Goal: Task Accomplishment & Management: Manage account settings

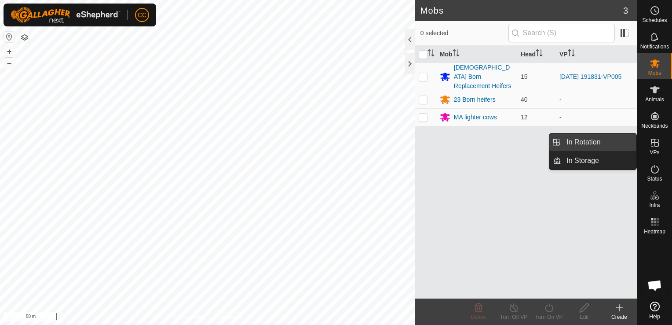
click at [608, 142] on link "In Rotation" at bounding box center [598, 142] width 75 height 18
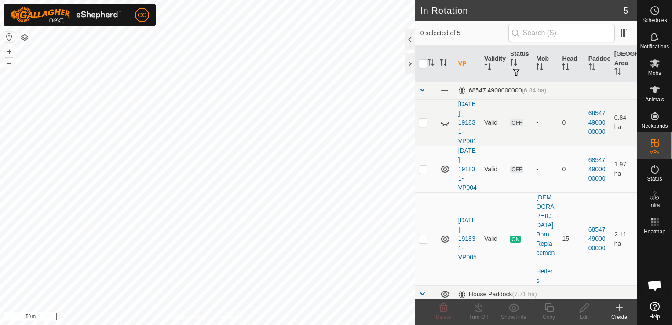
click at [620, 311] on icon at bounding box center [619, 307] width 11 height 11
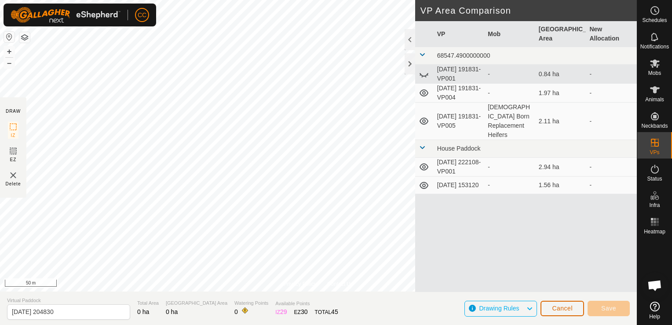
click at [557, 308] on span "Cancel" at bounding box center [562, 307] width 21 height 7
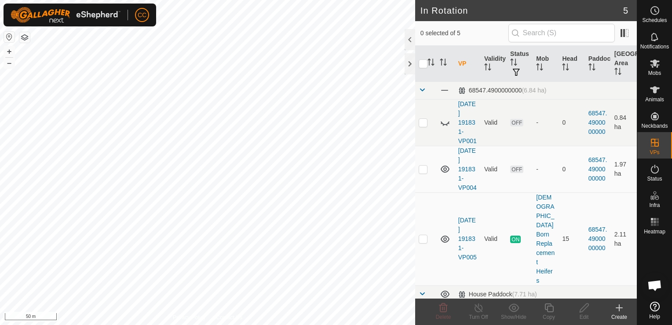
click at [619, 308] on icon at bounding box center [619, 308] width 6 height 0
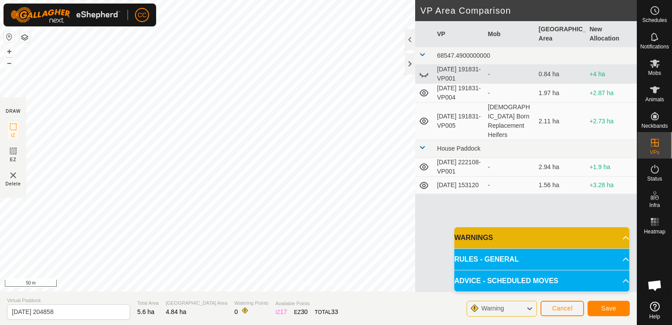
click at [621, 239] on p-accordion-header "WARNINGS" at bounding box center [541, 237] width 175 height 21
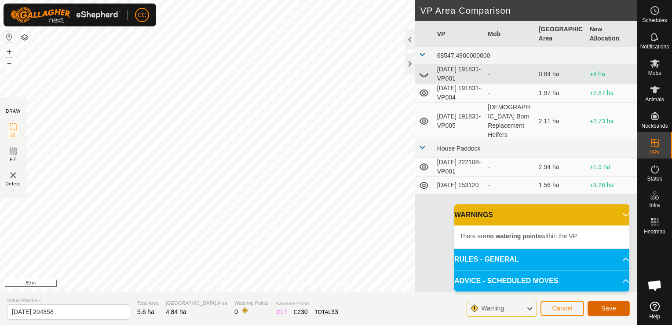
click at [611, 307] on span "Save" at bounding box center [608, 307] width 15 height 7
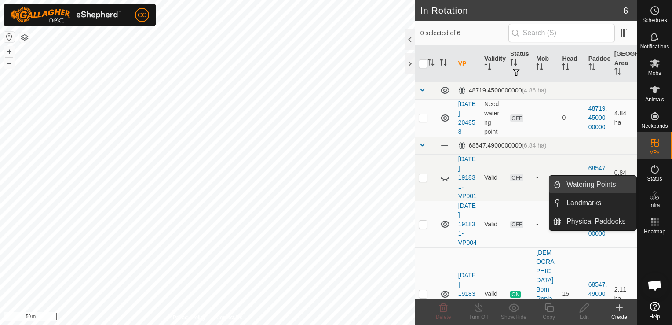
click at [614, 182] on link "Watering Points" at bounding box center [598, 185] width 75 height 18
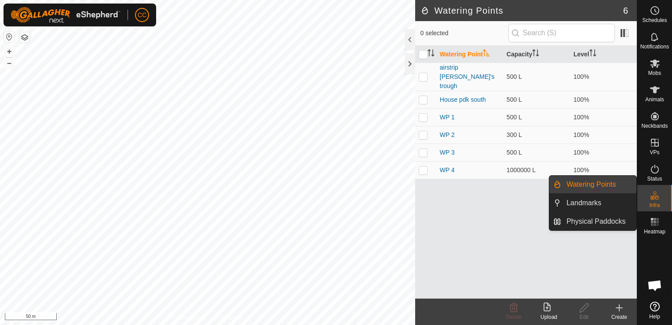
click at [614, 182] on link "Watering Points" at bounding box center [598, 185] width 75 height 18
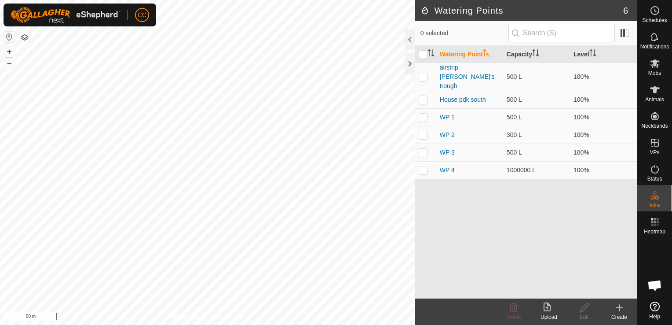
click at [618, 307] on icon at bounding box center [619, 307] width 11 height 11
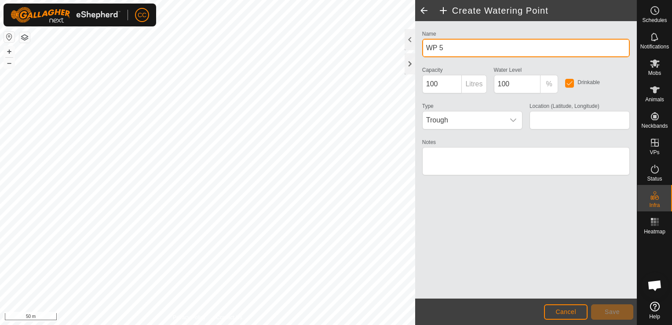
click at [447, 47] on input "WP 5" at bounding box center [526, 48] width 208 height 18
type input "W"
type input "Grimmers trough"
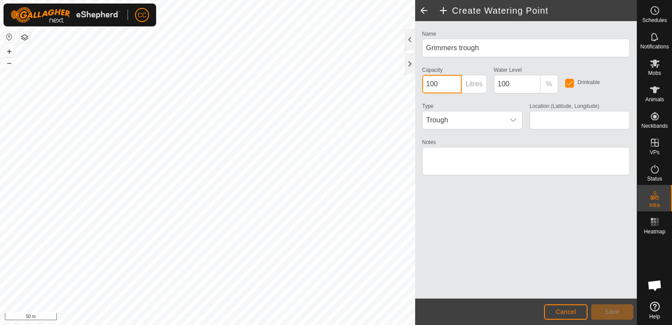
click at [429, 83] on input "100" at bounding box center [442, 84] width 40 height 18
type input "500"
click at [501, 83] on input "100" at bounding box center [517, 84] width 47 height 18
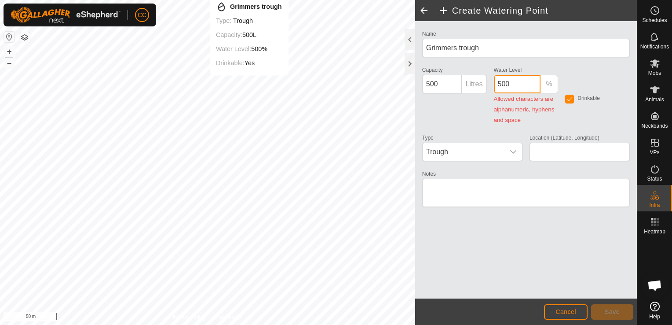
type input "500"
type input "-44.761512, 169.104827"
click at [502, 84] on input "500" at bounding box center [517, 84] width 47 height 18
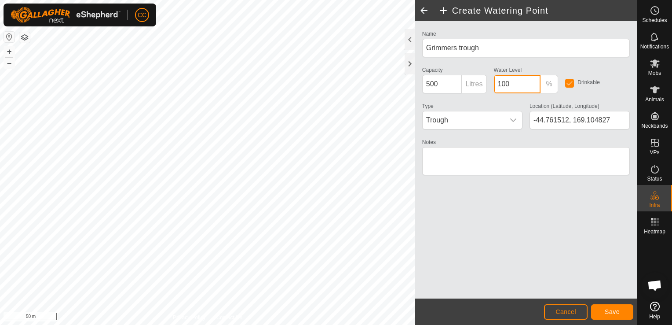
type input "100"
click at [527, 194] on div "Name Grimmers trough Capacity 500 Litres Water Level 100 % Drinkable Type Troug…" at bounding box center [526, 159] width 222 height 277
click at [609, 310] on span "Save" at bounding box center [612, 311] width 15 height 7
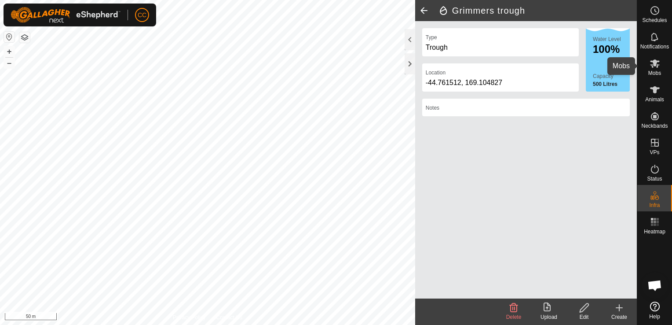
click at [653, 66] on icon at bounding box center [655, 63] width 11 height 11
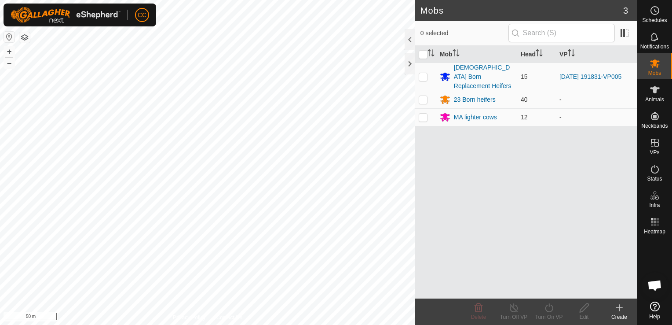
click at [422, 96] on p-checkbox at bounding box center [423, 99] width 9 height 7
checkbox input "true"
click at [548, 308] on icon at bounding box center [549, 307] width 11 height 11
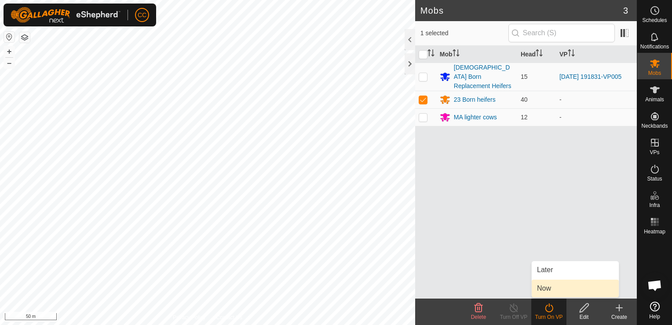
click at [541, 288] on link "Now" at bounding box center [575, 288] width 87 height 18
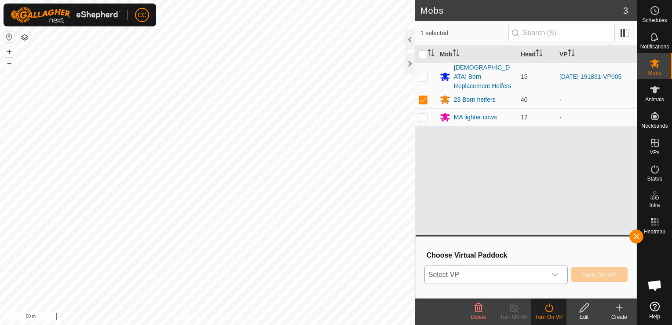
click at [557, 276] on icon "dropdown trigger" at bounding box center [555, 274] width 7 height 7
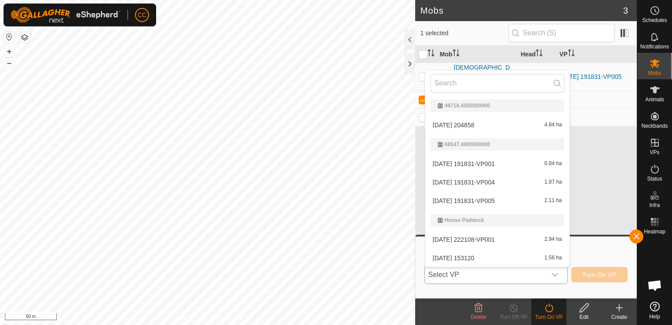
click at [468, 124] on li "[DATE] 204858 4.84 ha" at bounding box center [497, 125] width 144 height 18
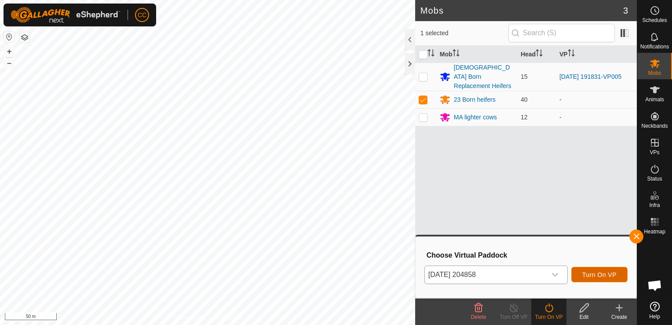
click at [590, 274] on span "Turn On VP" at bounding box center [600, 274] width 34 height 7
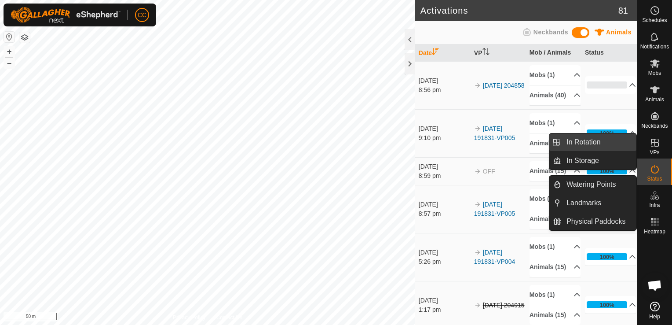
click at [602, 143] on link "In Rotation" at bounding box center [598, 142] width 75 height 18
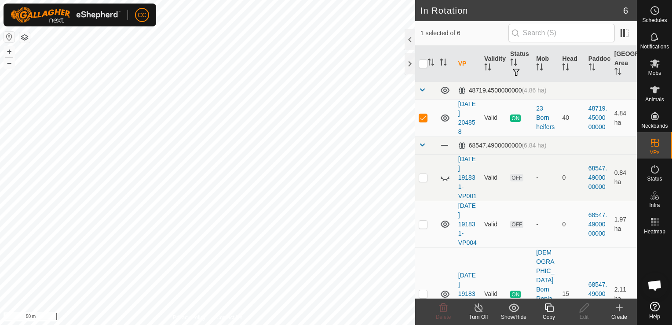
click at [489, 88] on div "48719.4500000000 (4.86 ha)" at bounding box center [502, 90] width 88 height 7
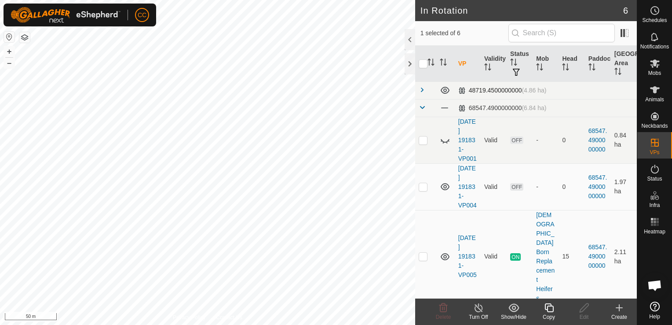
click at [489, 88] on div "48719.4500000000 (4.86 ha)" at bounding box center [502, 90] width 88 height 7
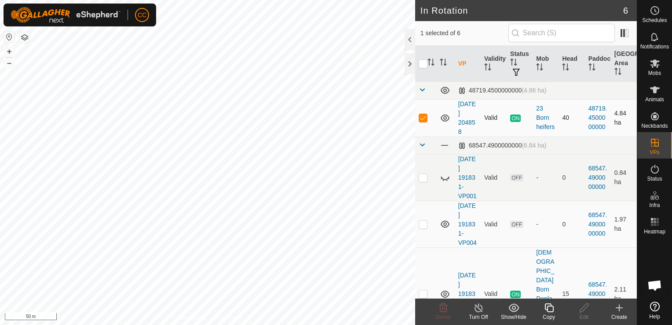
click at [423, 120] on p-checkbox at bounding box center [423, 117] width 9 height 7
checkbox input "true"
click at [476, 308] on icon at bounding box center [478, 307] width 11 height 11
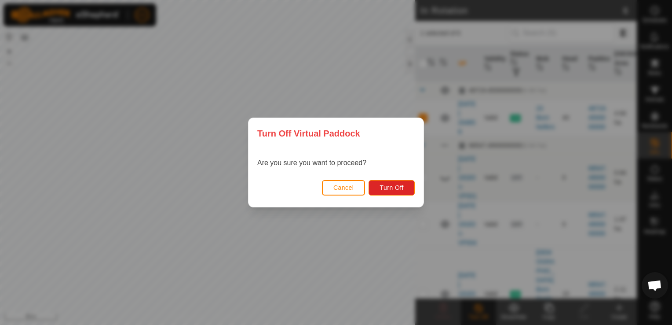
drag, startPoint x: 476, startPoint y: 308, endPoint x: 382, endPoint y: 165, distance: 171.8
click at [382, 165] on div "Turn Off Virtual Paddock Are you sure you want to proceed? Cancel Turn Off" at bounding box center [336, 162] width 672 height 325
drag, startPoint x: 382, startPoint y: 165, endPoint x: 389, endPoint y: 187, distance: 23.2
click at [389, 187] on span "Turn Off" at bounding box center [392, 187] width 24 height 7
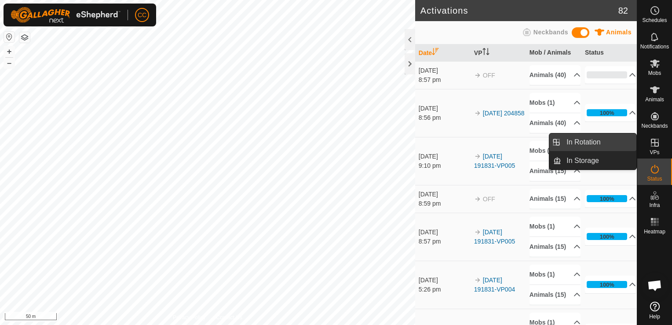
click at [611, 142] on link "In Rotation" at bounding box center [598, 142] width 75 height 18
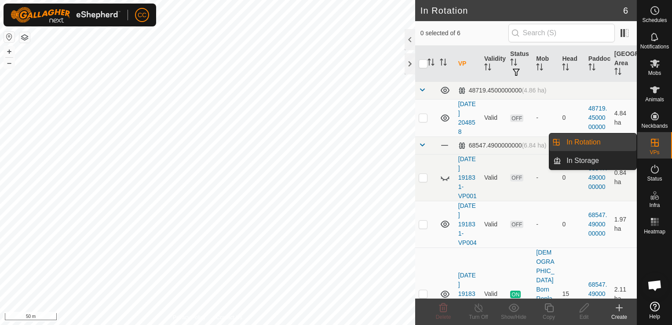
click at [611, 142] on link "In Rotation" at bounding box center [598, 142] width 75 height 18
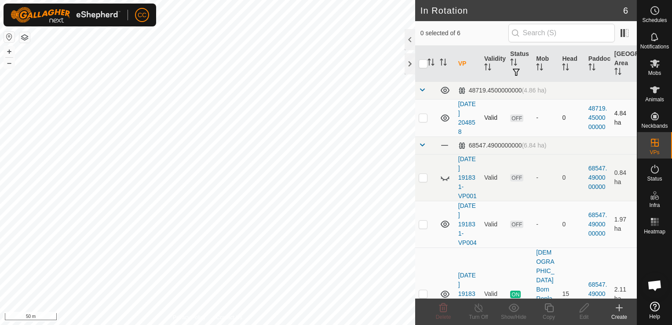
click at [424, 118] on p-checkbox at bounding box center [423, 117] width 9 height 7
checkbox input "true"
click at [583, 308] on icon at bounding box center [584, 307] width 11 height 11
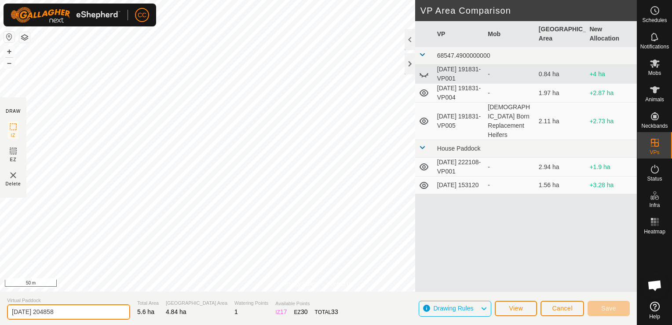
click at [66, 311] on input "[DATE] 204858" at bounding box center [68, 311] width 123 height 15
type input "2"
type input "Grimmers pdk"
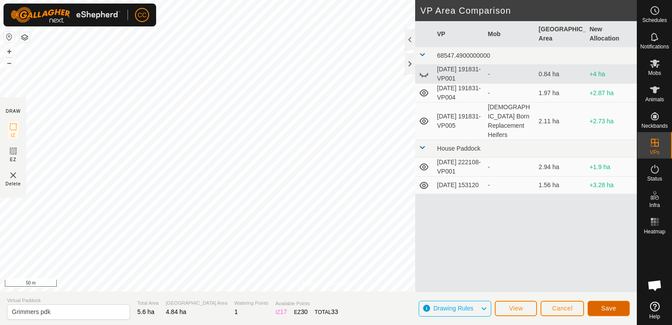
click at [598, 310] on button "Save" at bounding box center [609, 308] width 42 height 15
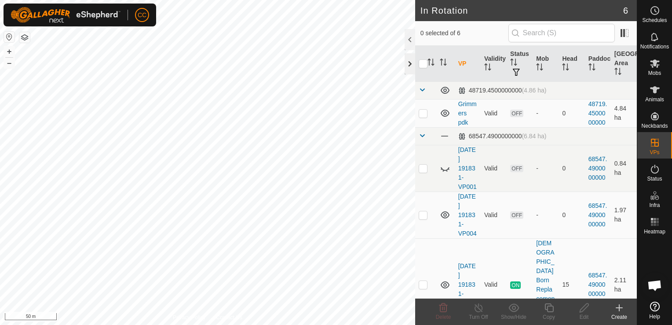
click at [408, 66] on div at bounding box center [410, 63] width 11 height 21
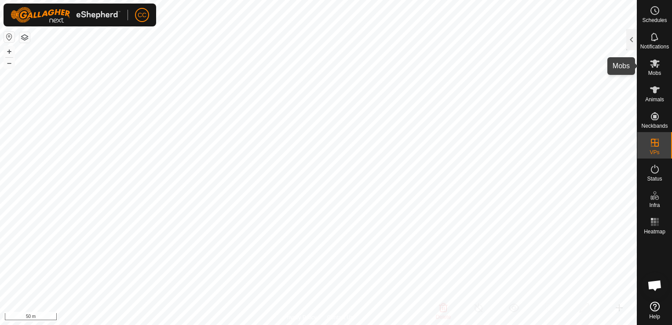
click at [656, 67] on icon at bounding box center [655, 63] width 11 height 11
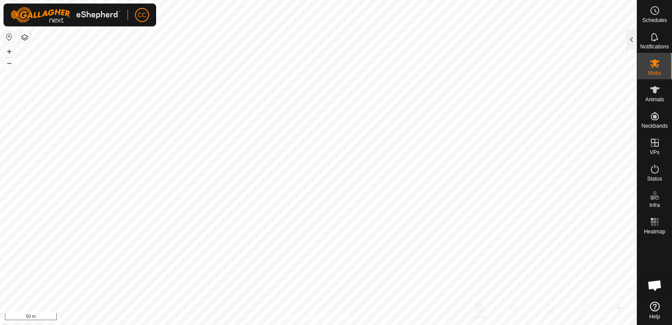
click at [656, 67] on icon at bounding box center [655, 63] width 11 height 11
click at [633, 41] on div at bounding box center [632, 39] width 11 height 21
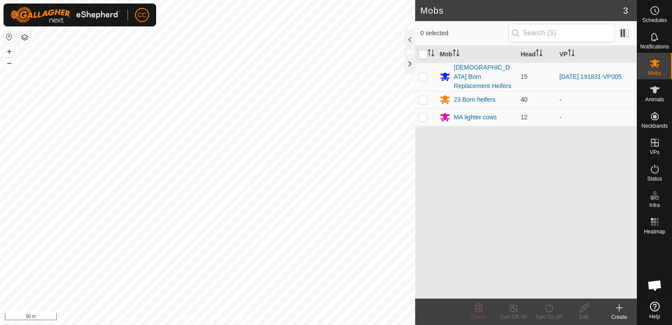
click at [425, 96] on p-checkbox at bounding box center [423, 99] width 9 height 7
checkbox input "true"
click at [547, 308] on icon at bounding box center [549, 307] width 11 height 11
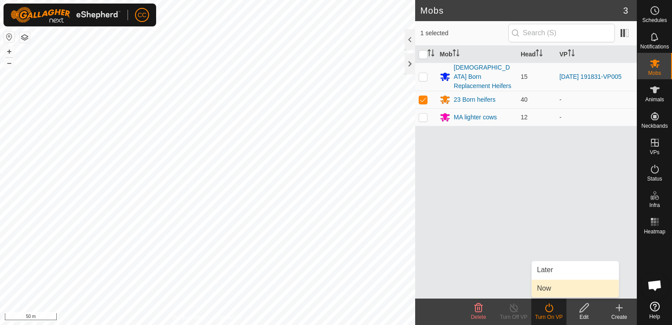
click at [546, 287] on link "Now" at bounding box center [575, 288] width 87 height 18
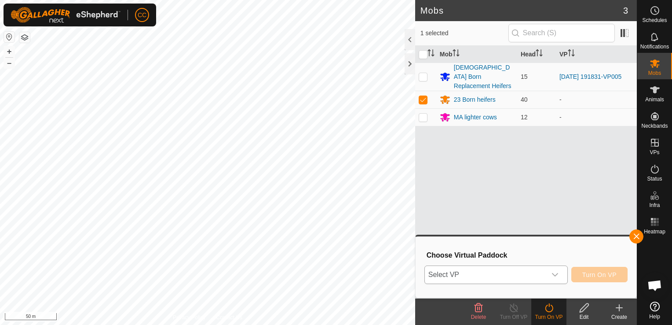
click at [555, 273] on icon "dropdown trigger" at bounding box center [555, 274] width 7 height 7
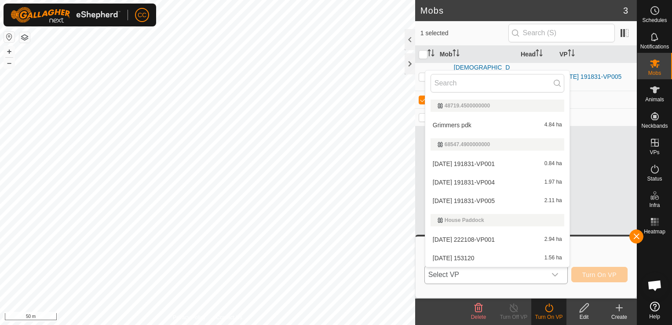
click at [452, 126] on li "Grimmers pdk 4.84 ha" at bounding box center [497, 125] width 144 height 18
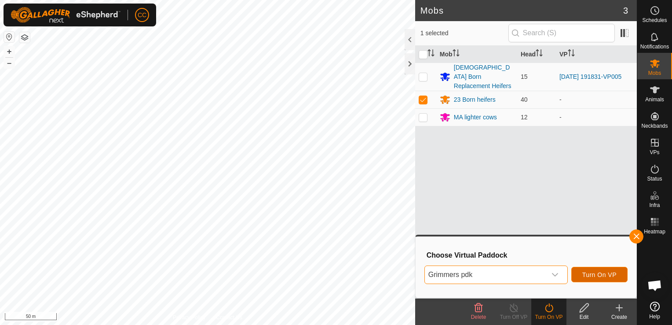
click at [593, 274] on span "Turn On VP" at bounding box center [600, 274] width 34 height 7
